Goal: Task Accomplishment & Management: Use online tool/utility

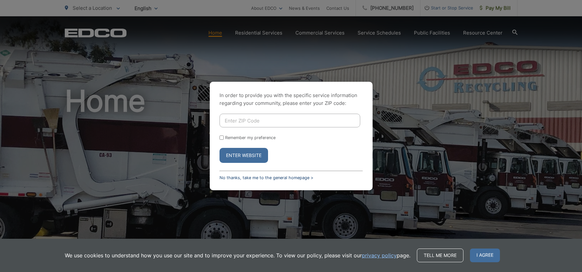
click at [285, 178] on link "No thanks, take me to the general homepage >" at bounding box center [267, 177] width 94 height 5
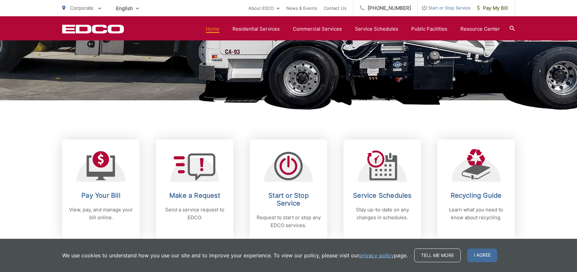
scroll to position [196, 0]
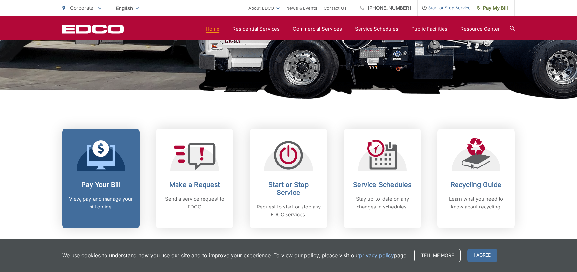
click at [96, 170] on span at bounding box center [101, 155] width 29 height 31
